Goal: Information Seeking & Learning: Learn about a topic

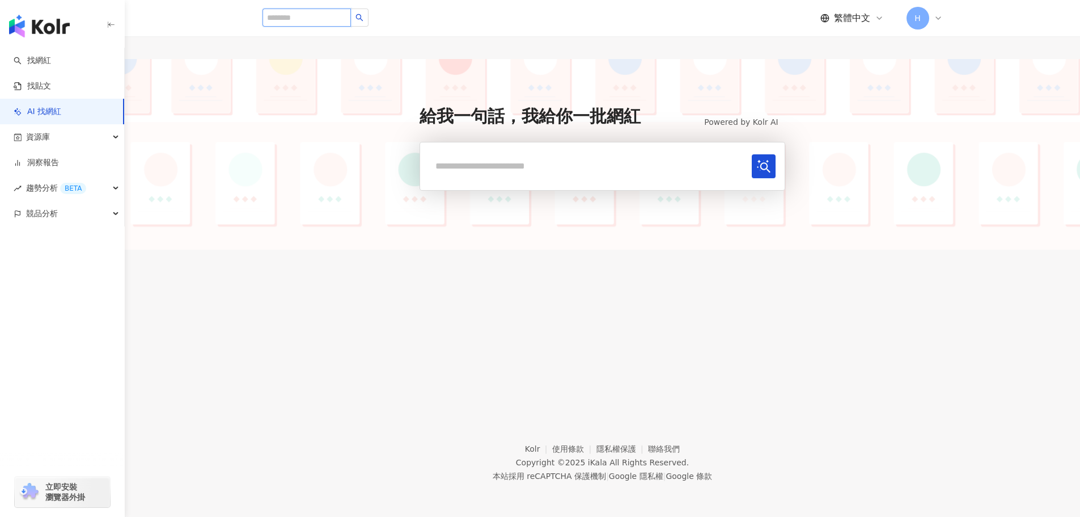
click at [350, 19] on input "search" at bounding box center [307, 18] width 88 height 18
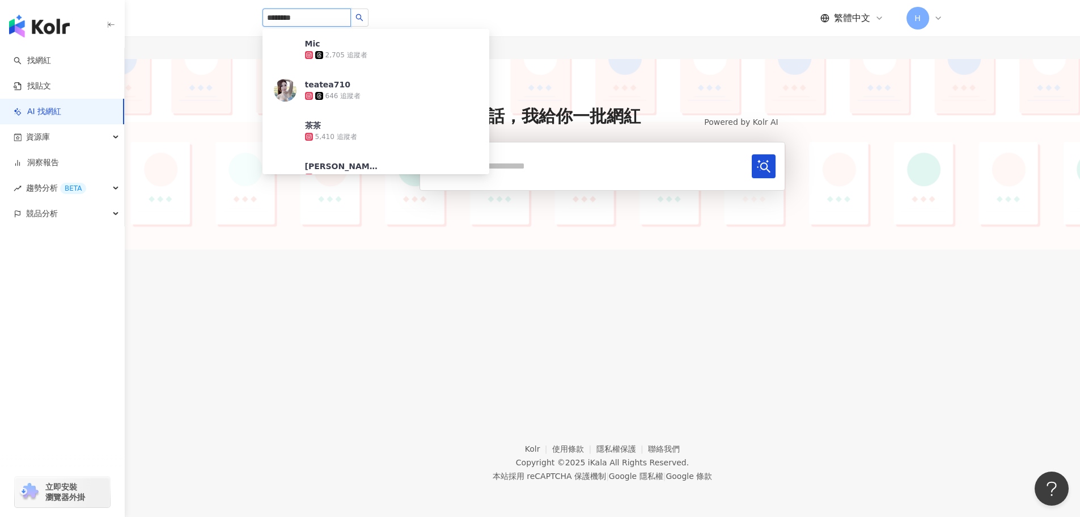
type input "*******"
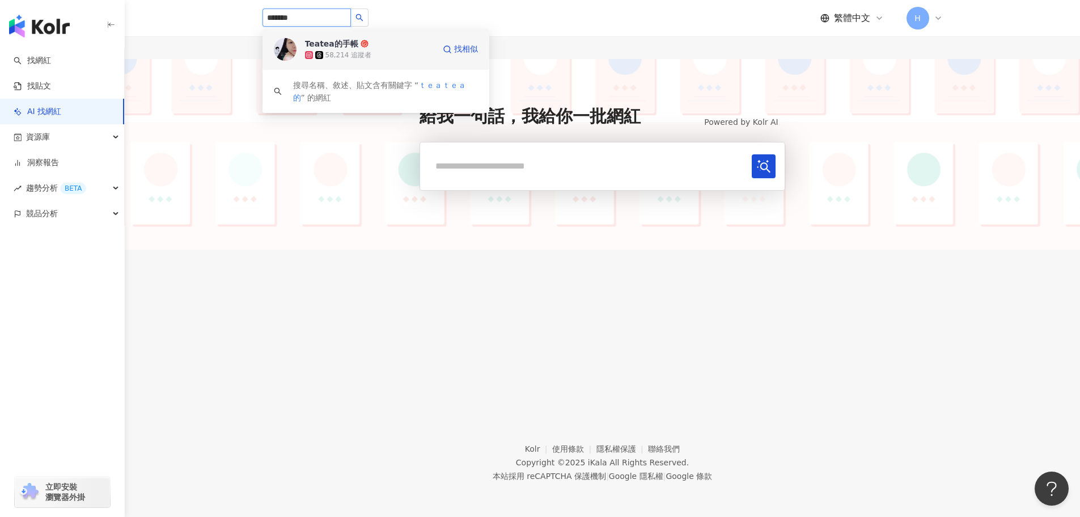
click at [374, 45] on span "Teatea的手帳" at bounding box center [342, 43] width 74 height 11
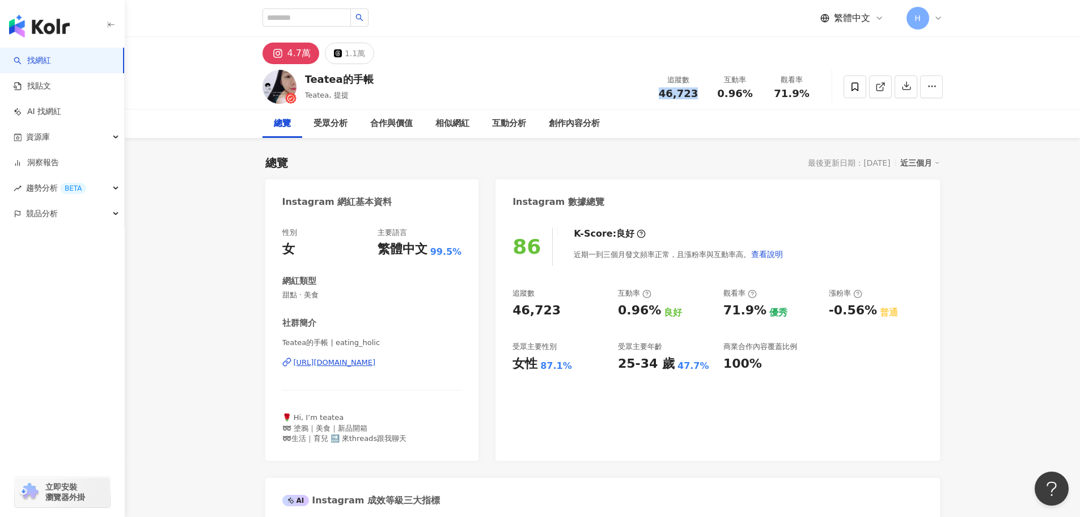
drag, startPoint x: 665, startPoint y: 95, endPoint x: 702, endPoint y: 92, distance: 37.5
click at [702, 92] on div "追蹤數 46,723" at bounding box center [678, 86] width 57 height 24
drag, startPoint x: 779, startPoint y: 93, endPoint x: 809, endPoint y: 93, distance: 30.1
click at [809, 93] on div "71.9%" at bounding box center [792, 93] width 43 height 11
copy span "71.9%"
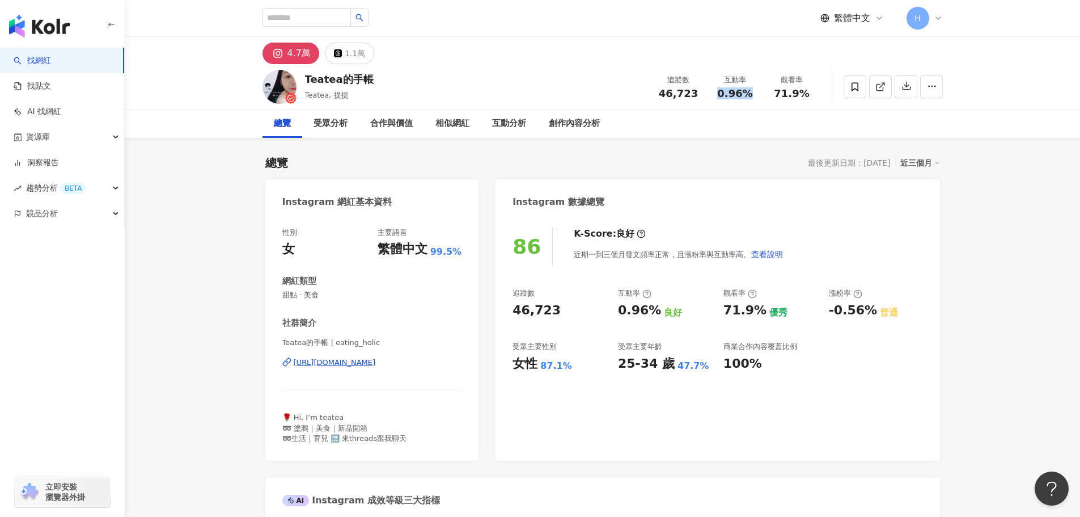
drag, startPoint x: 751, startPoint y: 94, endPoint x: 712, endPoint y: 94, distance: 39.1
click at [712, 94] on div "互動率 0.96%" at bounding box center [735, 86] width 57 height 24
copy span "0.96%"
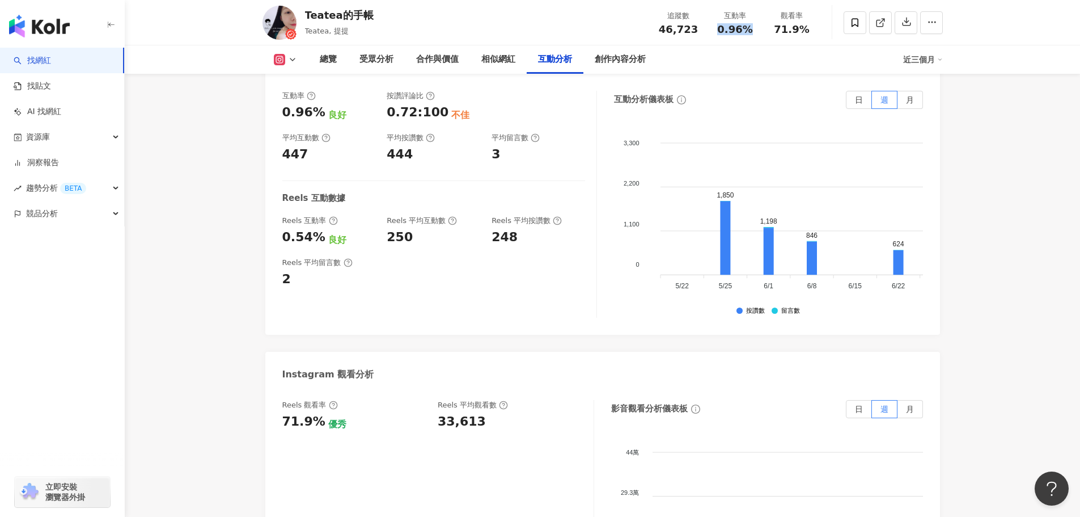
scroll to position [2382, 0]
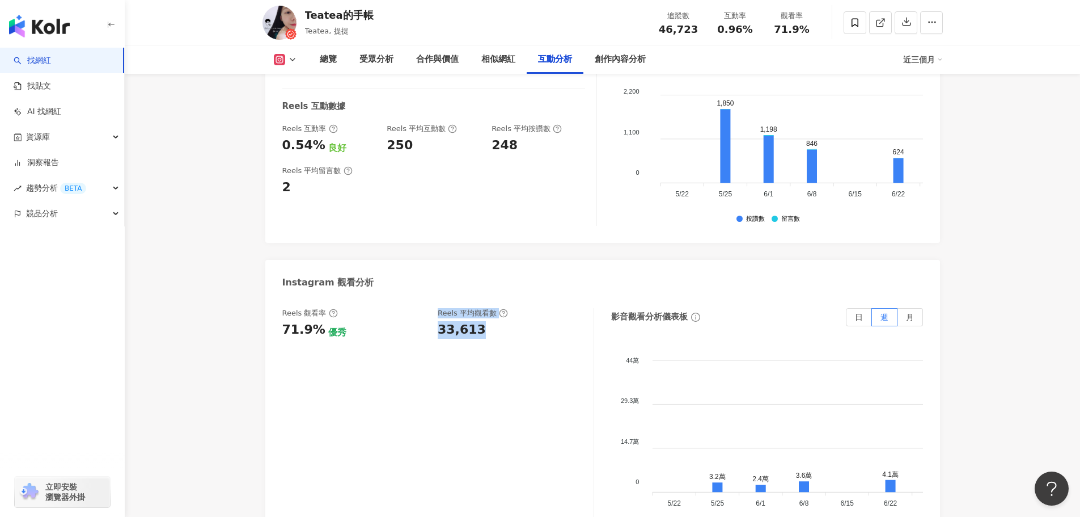
drag, startPoint x: 504, startPoint y: 340, endPoint x: 416, endPoint y: 329, distance: 88.6
click at [416, 329] on div "Reels 觀看率 71.9% 優秀 Reels 平均觀看數 33,613" at bounding box center [438, 421] width 312 height 227
click at [449, 339] on div "Reels 觀看率 71.9% 優秀 Reels 平均觀看數 33,613" at bounding box center [438, 421] width 312 height 227
drag, startPoint x: 479, startPoint y: 333, endPoint x: 432, endPoint y: 331, distance: 46.6
click at [432, 331] on div "Reels 觀看率 71.9% 優秀 Reels 平均觀看數 33,613" at bounding box center [432, 323] width 300 height 31
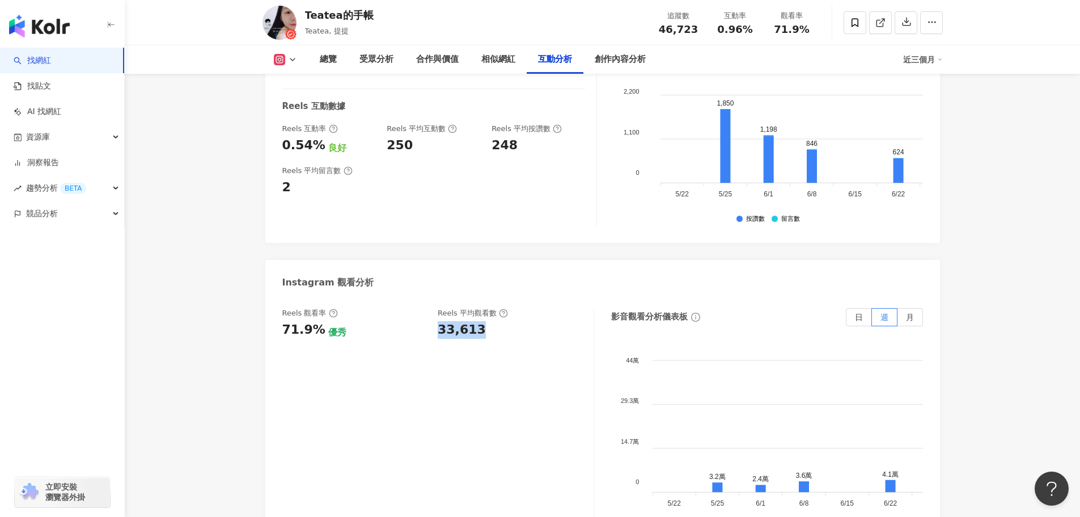
copy div "33,613"
